Goal: Information Seeking & Learning: Find specific fact

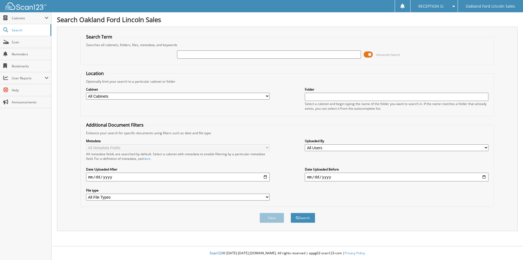
click at [185, 56] on input "text" at bounding box center [269, 54] width 184 height 8
type input "dymon"
click at [291, 212] on button "Search" at bounding box center [303, 217] width 25 height 10
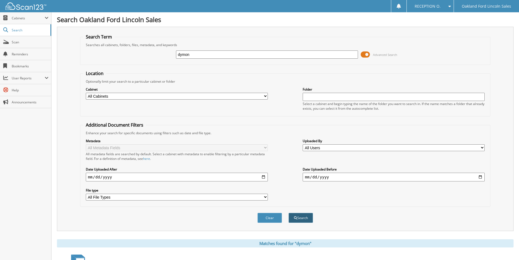
click at [295, 220] on button "Search" at bounding box center [300, 217] width 25 height 10
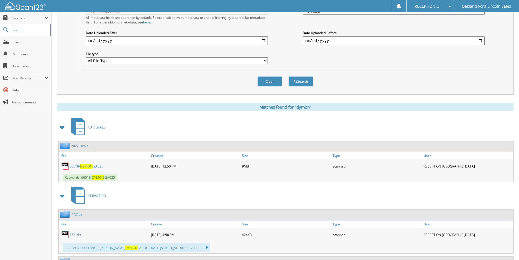
scroll to position [163, 0]
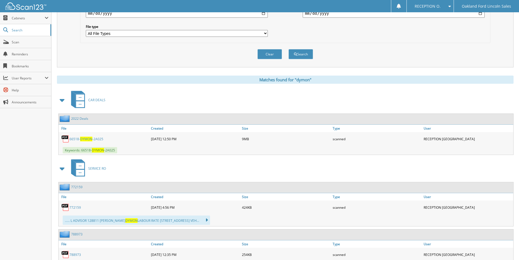
click at [97, 138] on link "66518- DYMON -2A025" at bounding box center [86, 138] width 34 height 5
